Goal: Task Accomplishment & Management: Complete application form

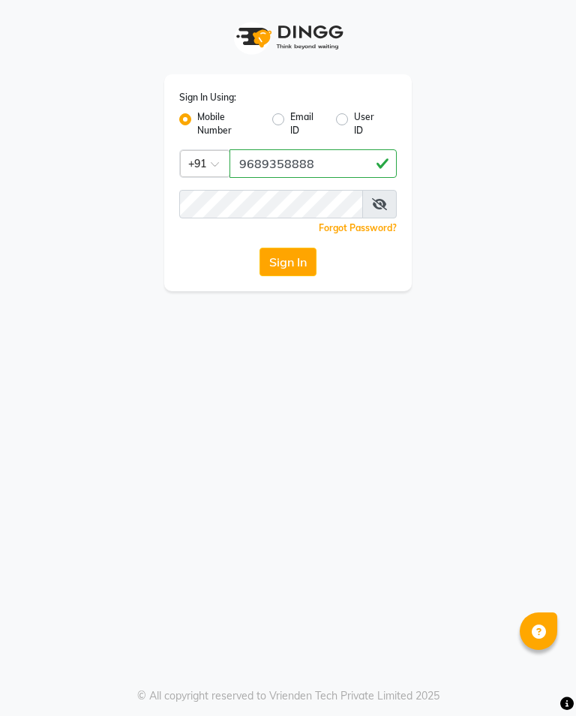
type input "9689358888"
click at [295, 269] on button "Sign In" at bounding box center [288, 262] width 57 height 29
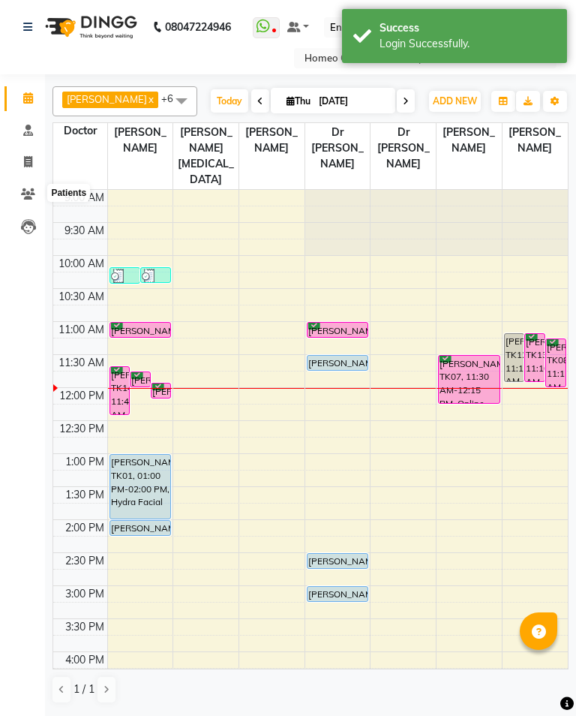
click at [31, 192] on icon at bounding box center [28, 193] width 14 height 11
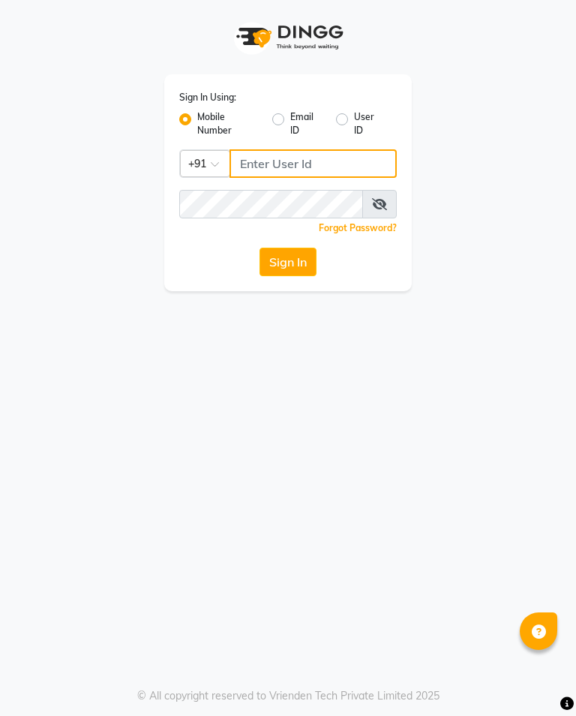
click at [349, 158] on input "Username" at bounding box center [313, 163] width 167 height 29
type input "9689358888"
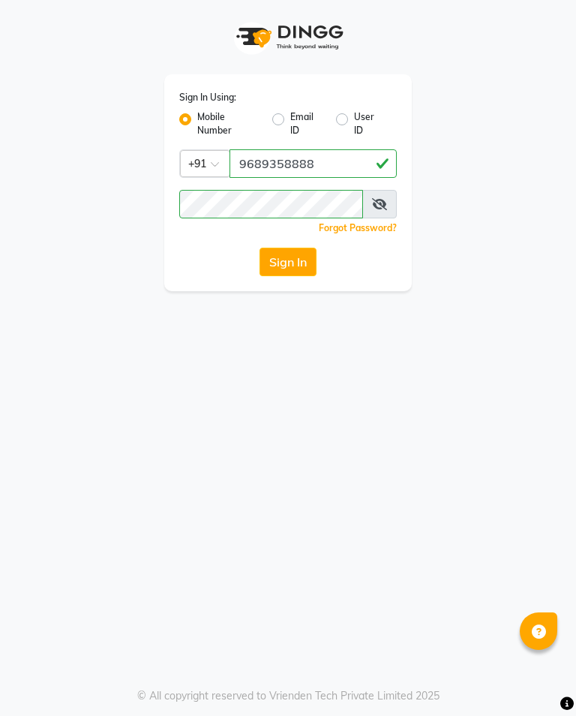
click at [307, 260] on button "Sign In" at bounding box center [288, 262] width 57 height 29
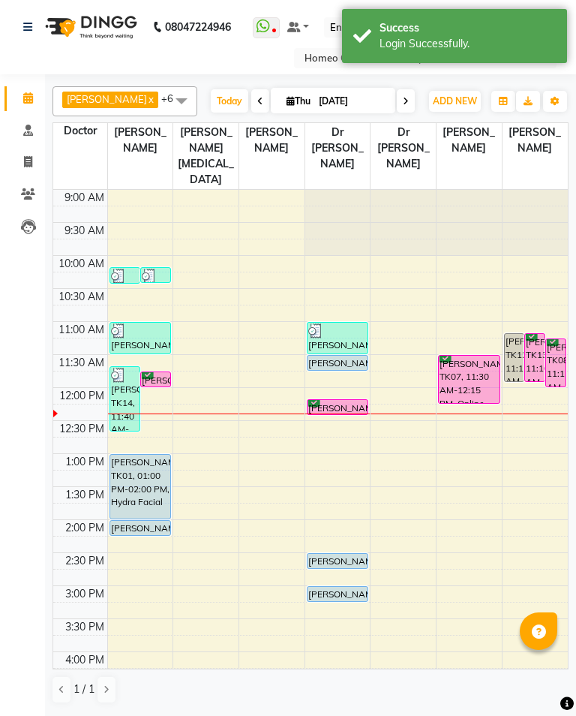
click at [30, 193] on icon at bounding box center [28, 193] width 14 height 11
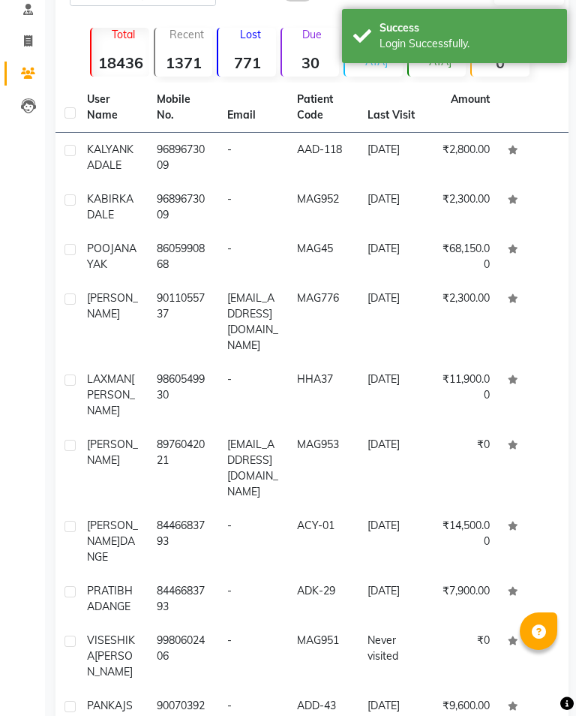
scroll to position [122, 0]
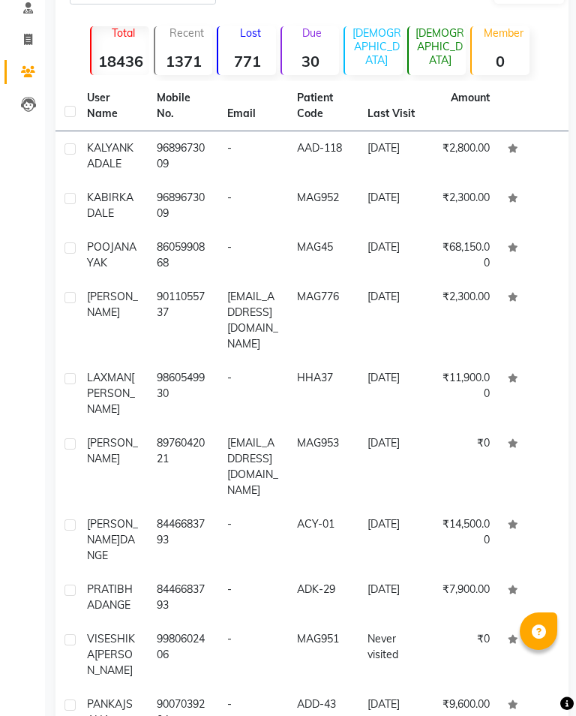
click at [191, 622] on td "9980602406" at bounding box center [183, 654] width 70 height 65
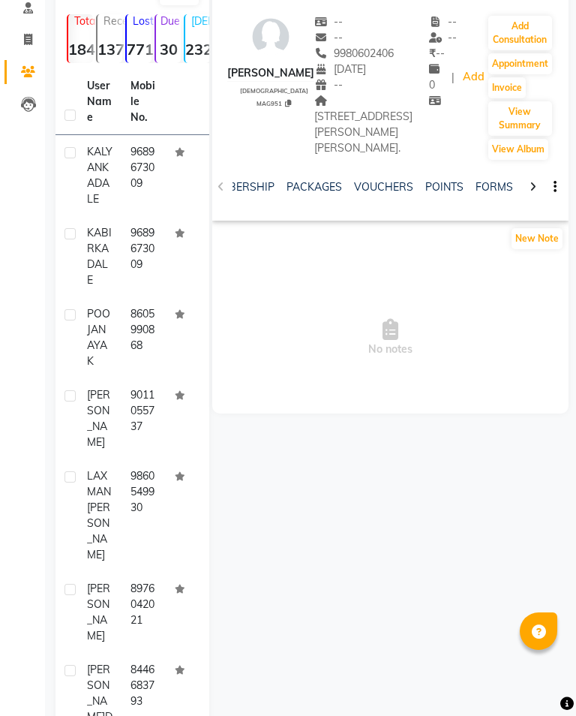
click at [499, 194] on link "FORMS" at bounding box center [495, 187] width 38 height 14
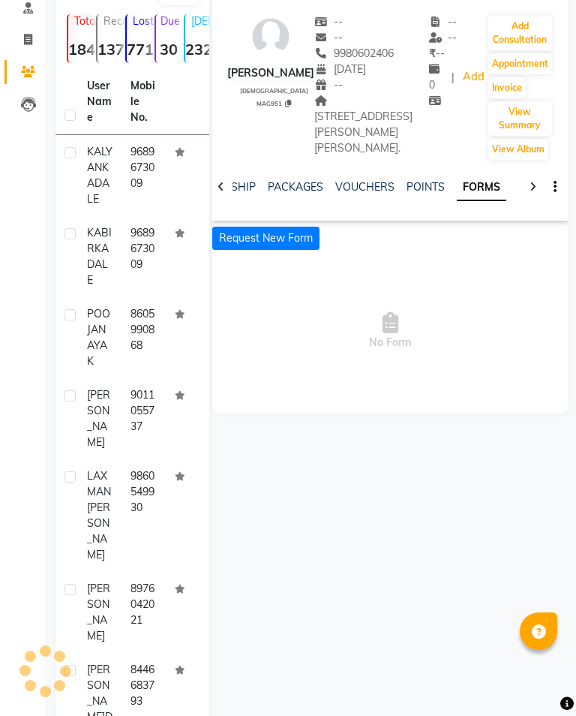
scroll to position [0, 347]
click at [296, 250] on button "Request New Form" at bounding box center [265, 238] width 107 height 23
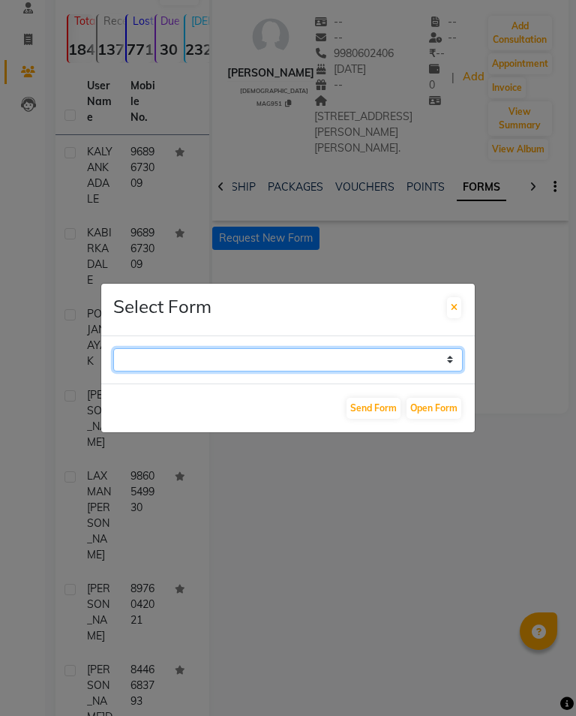
click at [446, 371] on select "Case Taking Form" at bounding box center [288, 359] width 350 height 23
select select "196"
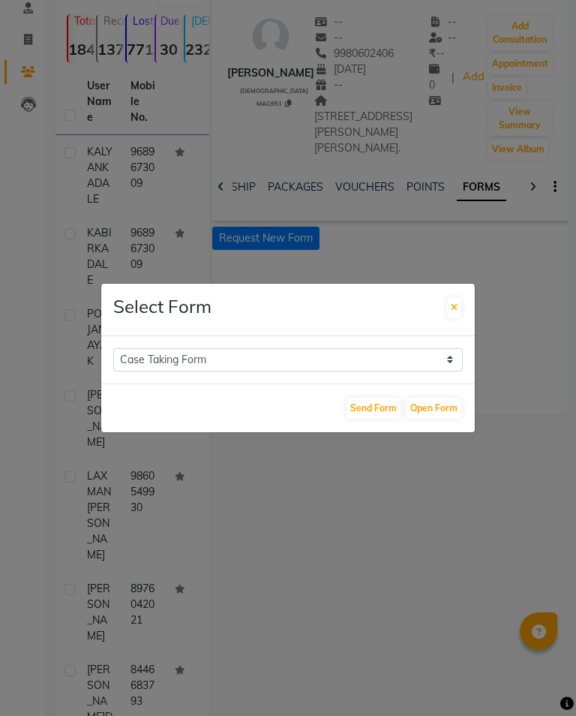
click at [438, 418] on button "Open Form" at bounding box center [434, 408] width 55 height 21
select select
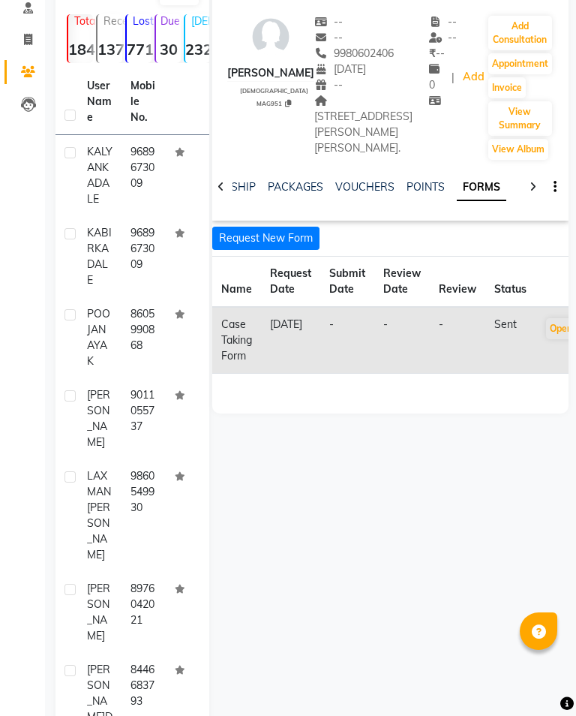
click at [551, 339] on button "Open" at bounding box center [561, 328] width 30 height 21
